Goal: Ask a question

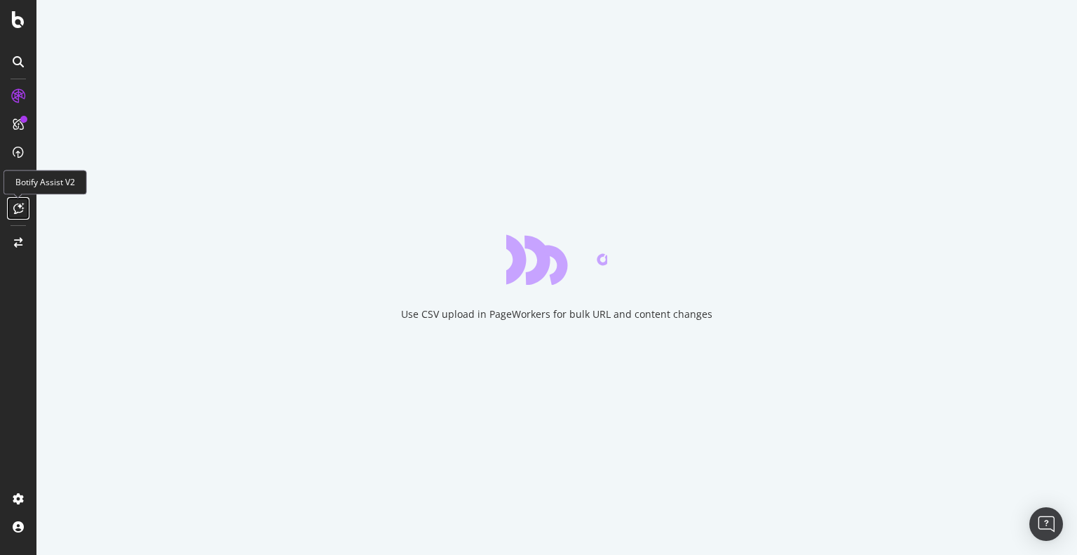
click at [26, 208] on div at bounding box center [18, 208] width 22 height 22
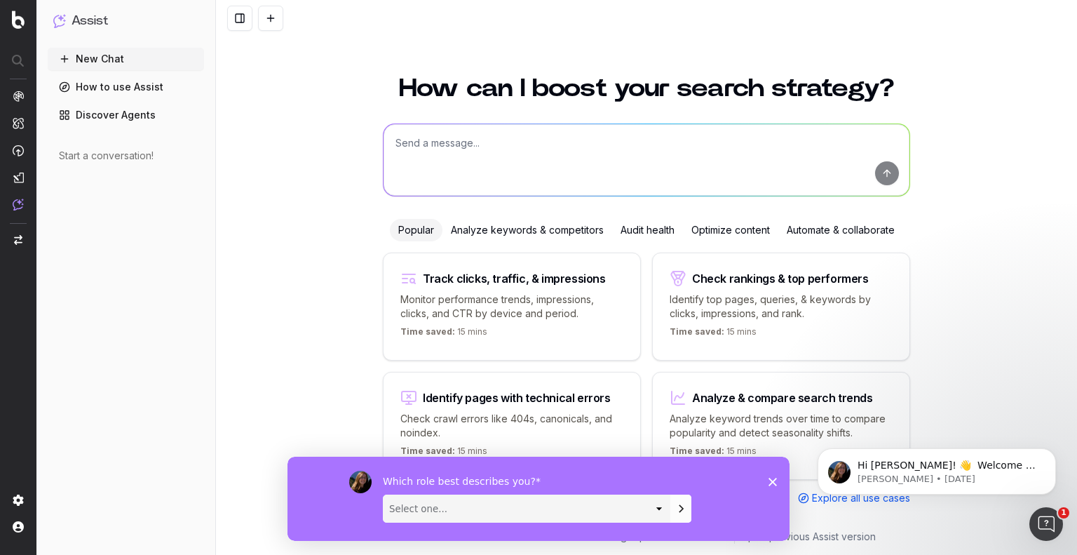
click at [262, 361] on div "How can I boost your search strategy? Popular Analyze keywords & competitors Au…" at bounding box center [646, 307] width 861 height 496
click at [772, 484] on icon "Close survey" at bounding box center [773, 481] width 8 height 8
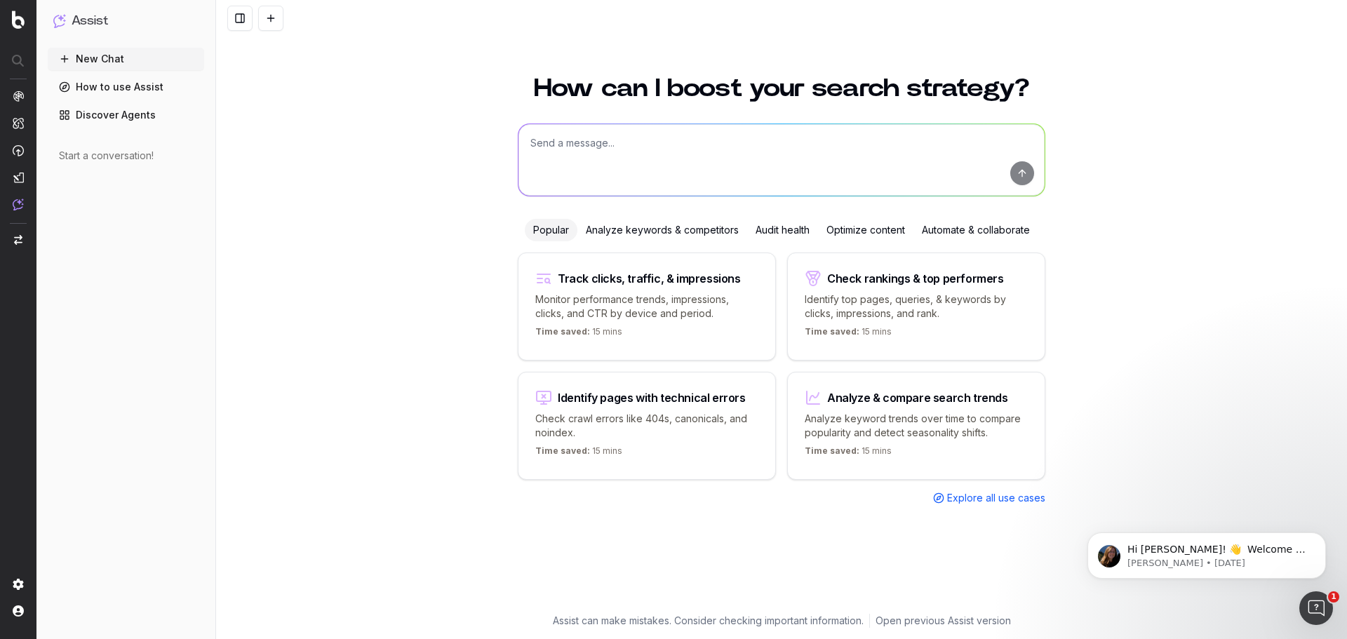
click at [415, 335] on div "How can I boost your search strategy? Popular Analyze keywords & competitors Au…" at bounding box center [781, 349] width 1131 height 580
click at [135, 363] on div "New Chat How to use Assist Discover Agents Start a conversation!" at bounding box center [126, 341] width 156 height 586
